Goal: Navigation & Orientation: Find specific page/section

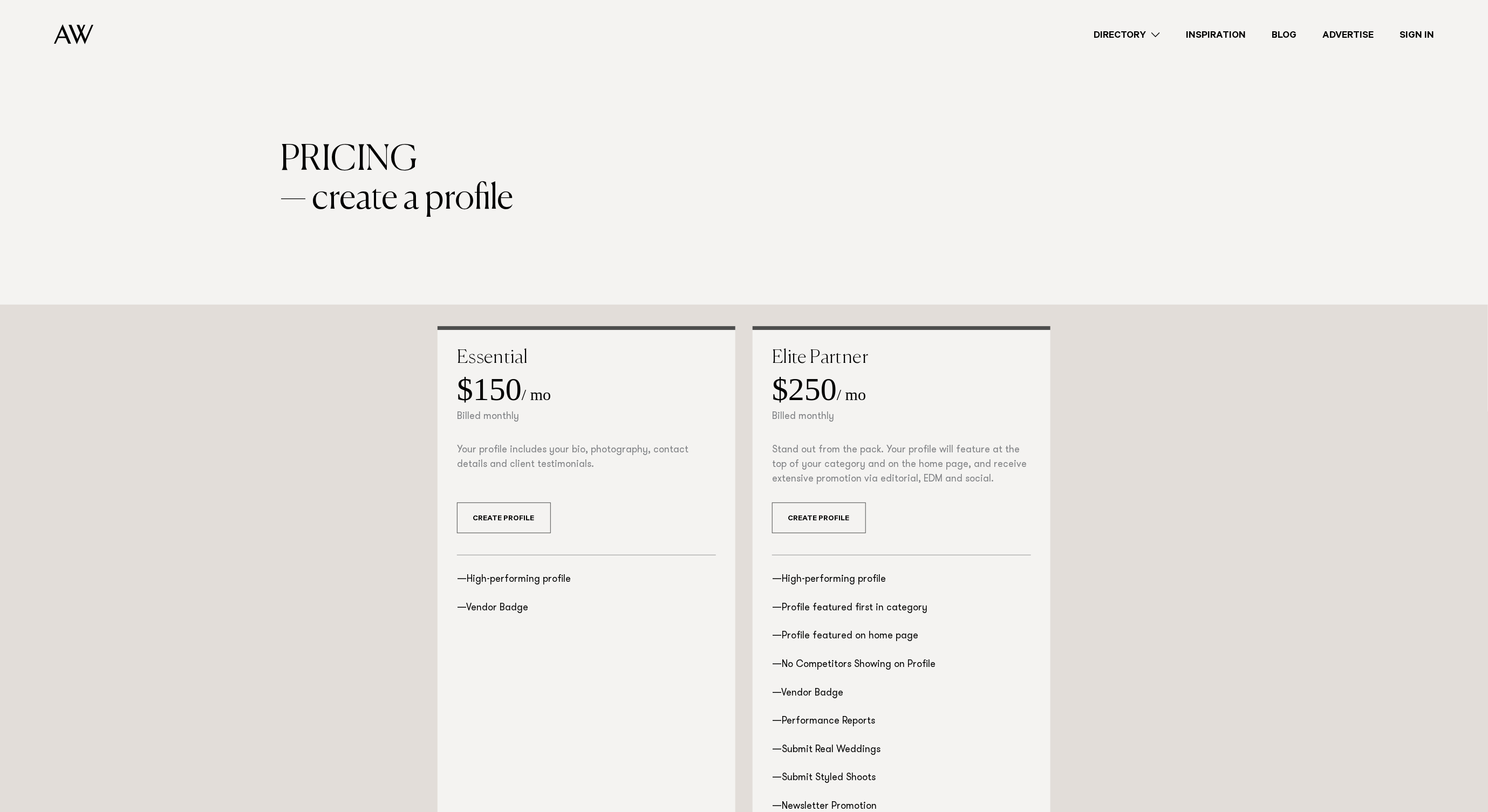
click at [1421, 32] on link "Sign In" at bounding box center [1416, 34] width 60 height 15
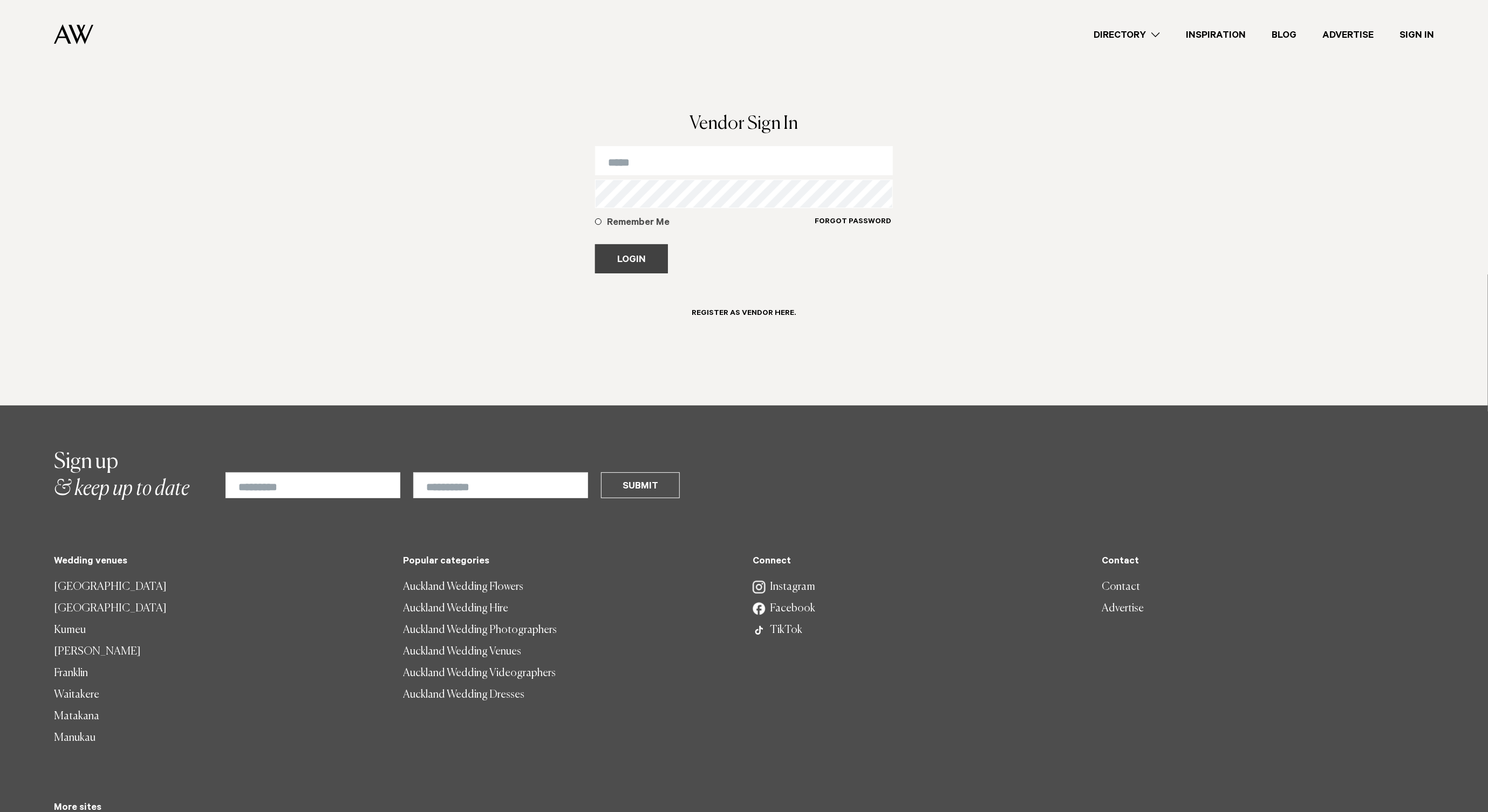
type input "**********"
click at [663, 264] on button "Login" at bounding box center [631, 258] width 73 height 29
